Goal: Task Accomplishment & Management: Complete application form

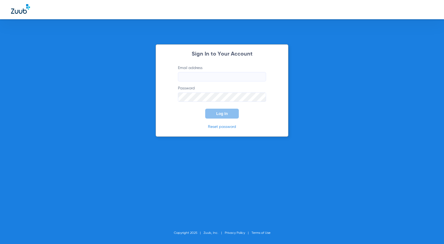
type input "[EMAIL_ADDRESS][DOMAIN_NAME]"
click at [233, 112] on button "Log In" at bounding box center [222, 114] width 34 height 10
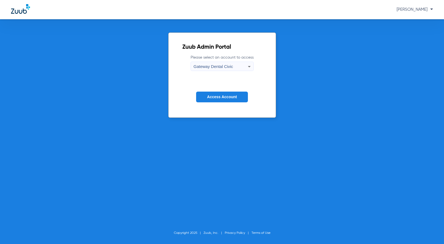
click at [211, 68] on span "Gateway Dental Civic" at bounding box center [213, 66] width 39 height 5
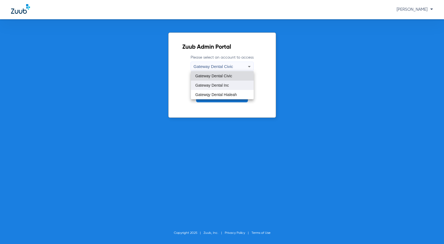
click at [226, 86] on span "Gateway Dental Inc" at bounding box center [212, 85] width 34 height 4
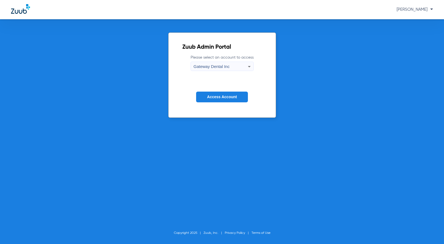
click at [223, 96] on span "Access Account" at bounding box center [222, 97] width 30 height 4
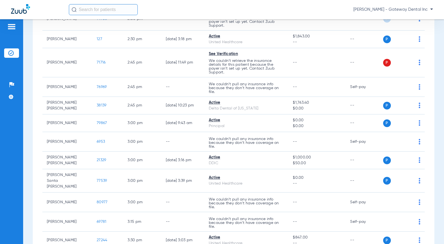
scroll to position [992, 0]
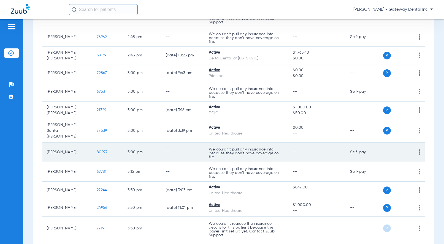
click at [99, 150] on span "80977" at bounding box center [102, 152] width 11 height 4
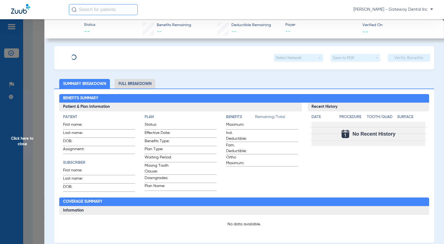
type input "Oriana"
type input "[PERSON_NAME]"
type input "[DATE]"
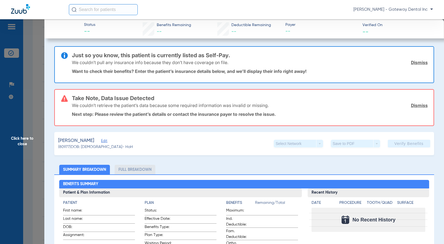
click at [106, 140] on span "Edit" at bounding box center [103, 141] width 5 height 5
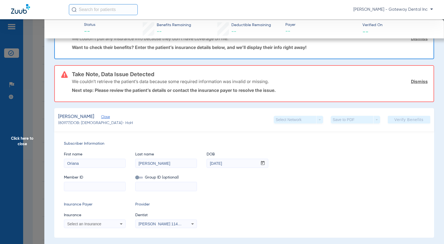
scroll to position [55, 0]
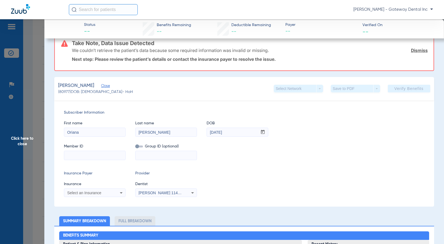
paste input "966196177"
type input "966196177"
click at [139, 146] on span at bounding box center [139, 147] width 8 height 2
click at [135, 148] on input "checkbox" at bounding box center [135, 148] width 0 height 0
paste input "09013-14000"
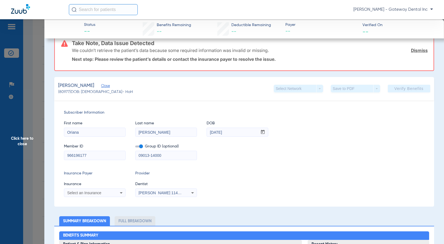
type input "09013-14000"
click at [89, 190] on div "Select an Insurance" at bounding box center [94, 193] width 61 height 7
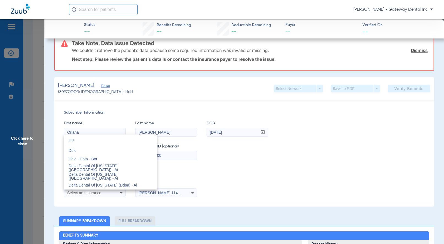
type input "DD"
click at [115, 185] on span "Delta Dental Of [US_STATE] (Ddpa) - Ai" at bounding box center [103, 185] width 68 height 4
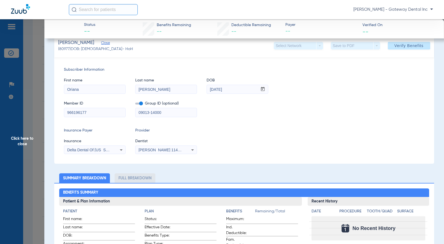
click at [165, 152] on span "[PERSON_NAME] 1144249780" at bounding box center [166, 150] width 54 height 4
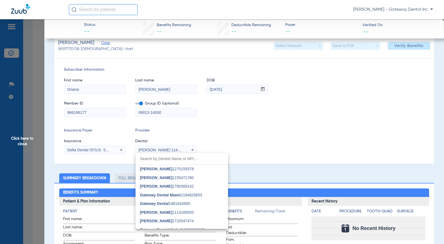
scroll to position [23, 0]
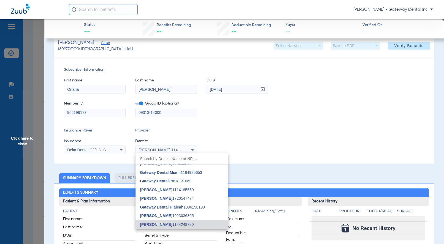
click at [163, 216] on span "[PERSON_NAME]" at bounding box center [156, 216] width 32 height 4
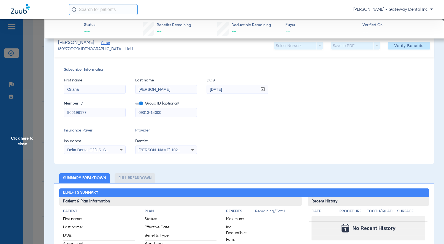
click at [290, 109] on div "Member ID 966196177 Group ID (optional) 09013-14000" at bounding box center [244, 106] width 360 height 21
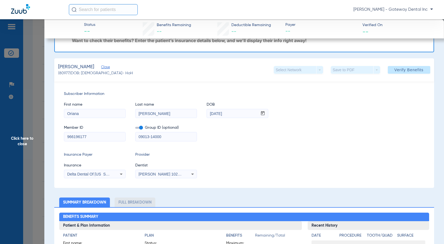
scroll to position [28, 0]
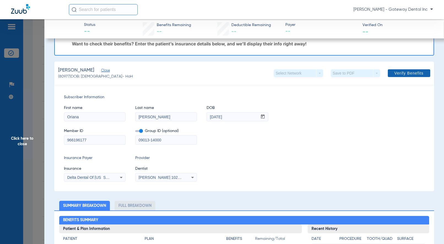
click at [413, 72] on span "Verify Benefits" at bounding box center [409, 73] width 29 height 4
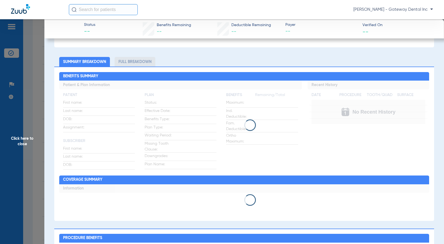
scroll to position [138, 0]
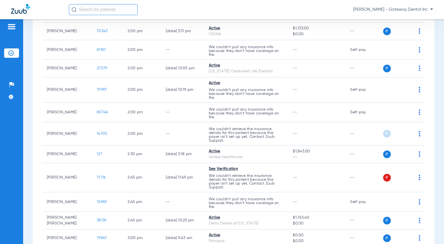
scroll to position [964, 0]
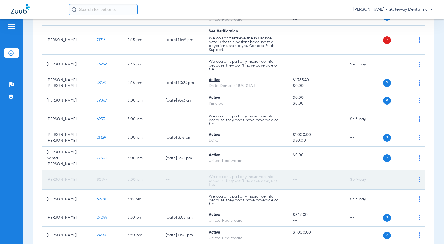
drag, startPoint x: 98, startPoint y: 171, endPoint x: 66, endPoint y: 177, distance: 33.0
click at [98, 171] on td "80977" at bounding box center [107, 180] width 31 height 20
click at [103, 180] on td "80977" at bounding box center [107, 180] width 31 height 20
click at [76, 172] on td "[PERSON_NAME]" at bounding box center [67, 180] width 50 height 20
click at [55, 175] on td "[PERSON_NAME]" at bounding box center [67, 180] width 50 height 20
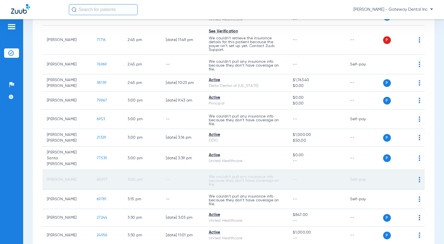
click at [60, 174] on td "[PERSON_NAME]" at bounding box center [67, 180] width 50 height 20
click at [111, 174] on td "80977" at bounding box center [107, 180] width 31 height 20
click at [98, 178] on span "80977" at bounding box center [102, 180] width 11 height 4
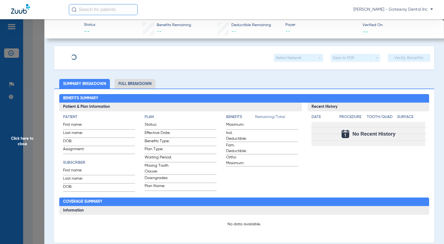
type input "Oriana"
type input "[PERSON_NAME]"
type input "[DATE]"
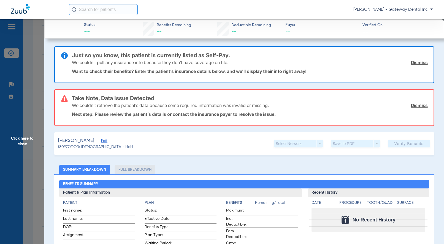
click at [102, 139] on div "Alvarado, Oriana Edit" at bounding box center [95, 140] width 75 height 7
click at [105, 140] on span "Edit" at bounding box center [103, 141] width 5 height 5
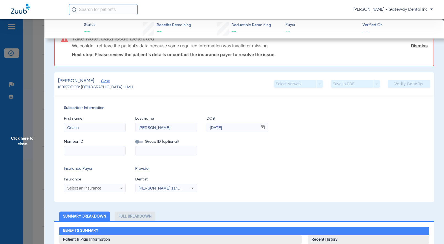
scroll to position [110, 0]
